Goal: Navigation & Orientation: Find specific page/section

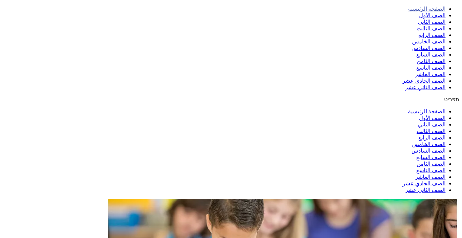
drag, startPoint x: 367, startPoint y: 205, endPoint x: 371, endPoint y: 223, distance: 18.4
drag, startPoint x: 371, startPoint y: 223, endPoint x: 426, endPoint y: 88, distance: 144.7
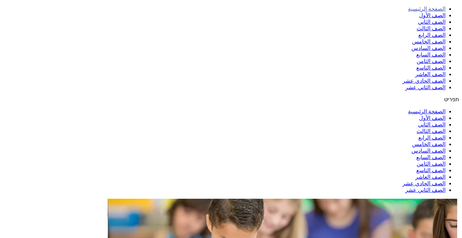
drag, startPoint x: 370, startPoint y: 204, endPoint x: 371, endPoint y: 232, distance: 27.6
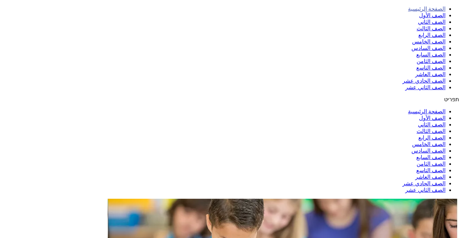
drag, startPoint x: 367, startPoint y: 201, endPoint x: 365, endPoint y: 211, distance: 10.9
